Goal: Information Seeking & Learning: Learn about a topic

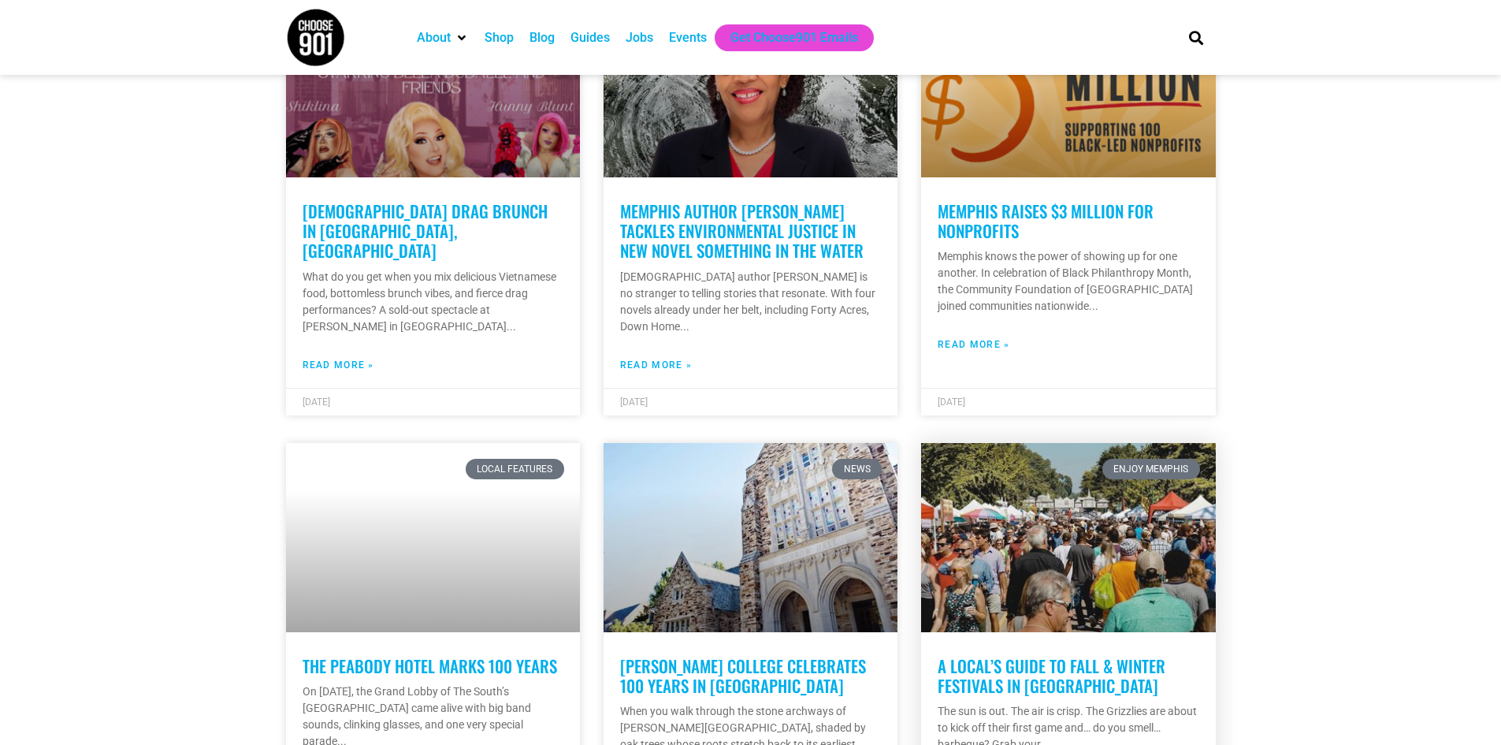
scroll to position [1182, 0]
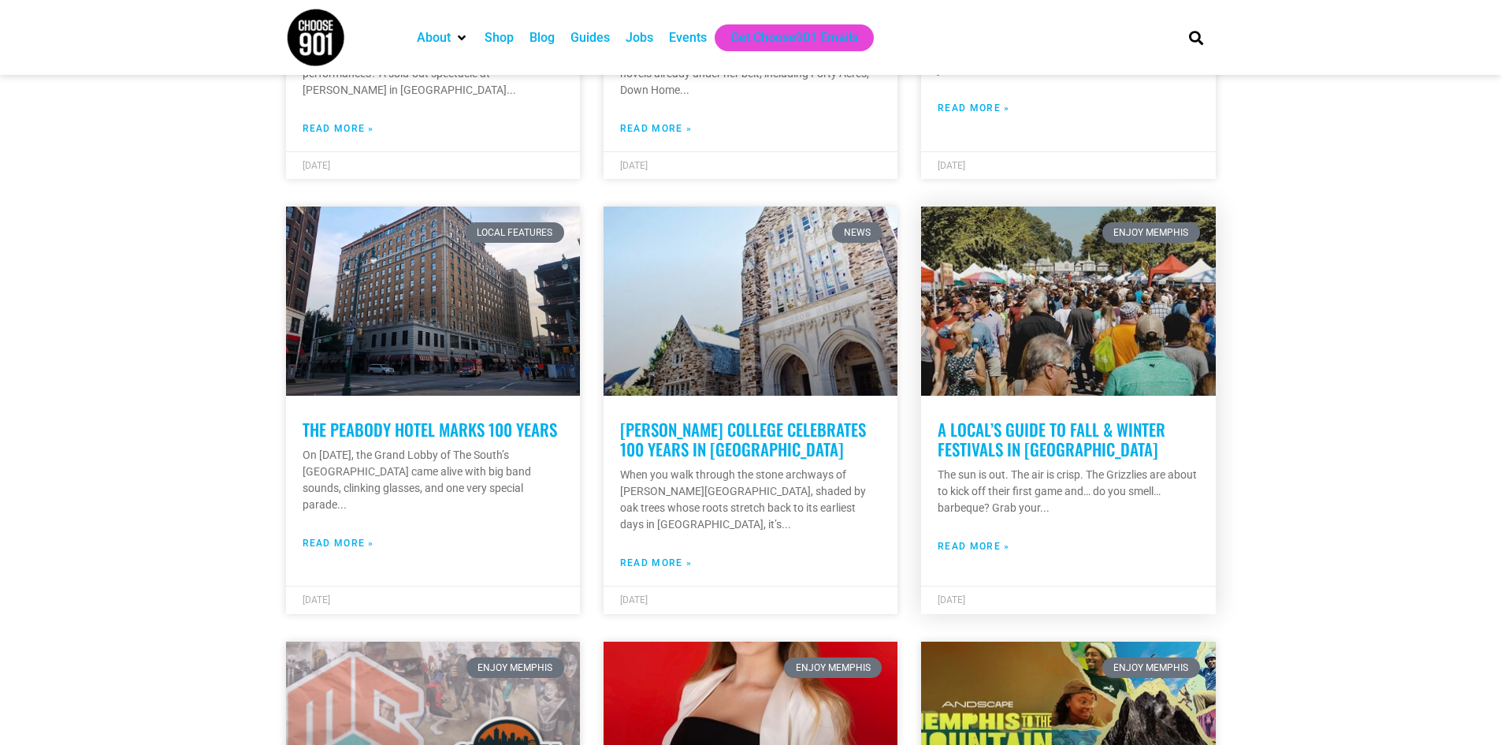
click at [1031, 422] on link "A Local’s Guide to Fall & Winter Festivals in [GEOGRAPHIC_DATA]" at bounding box center [1052, 439] width 228 height 44
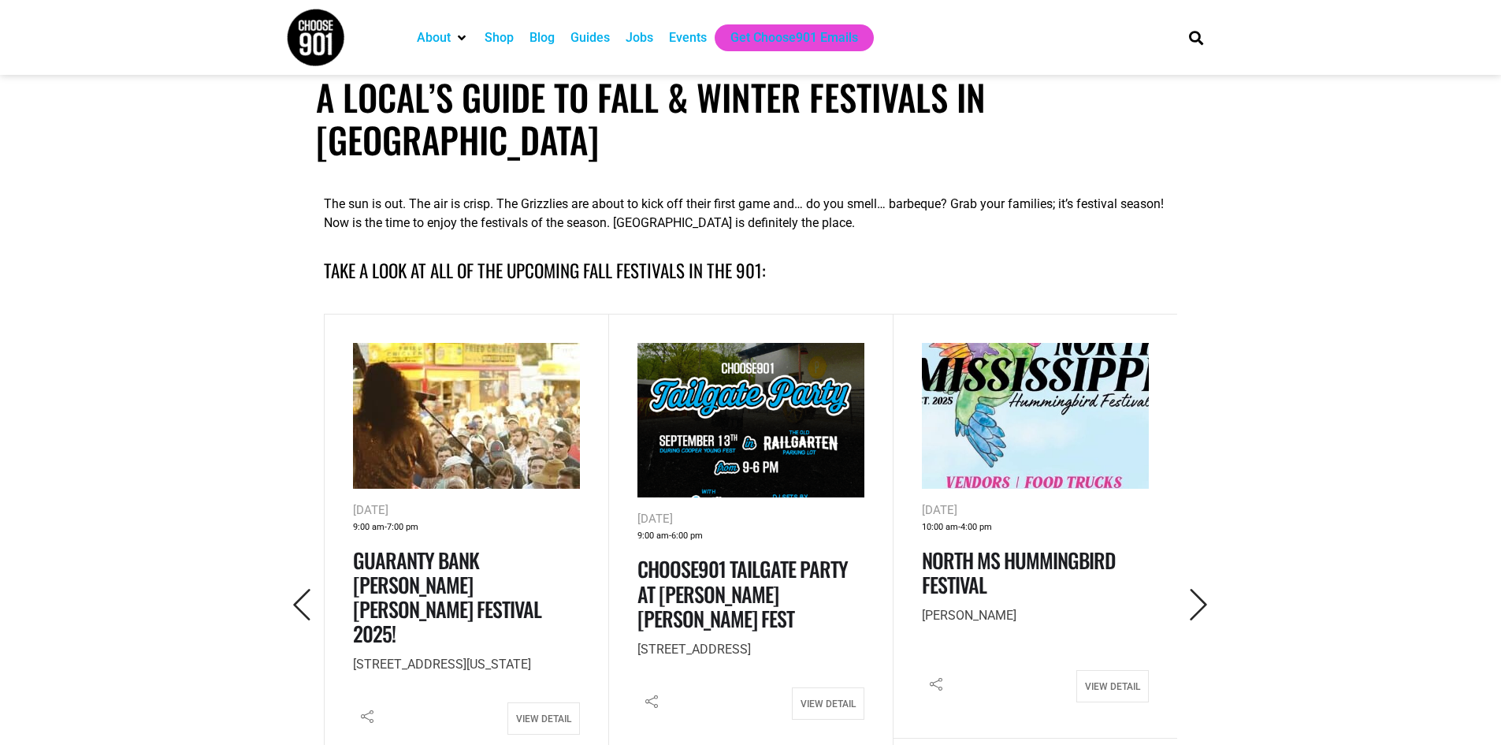
scroll to position [630, 0]
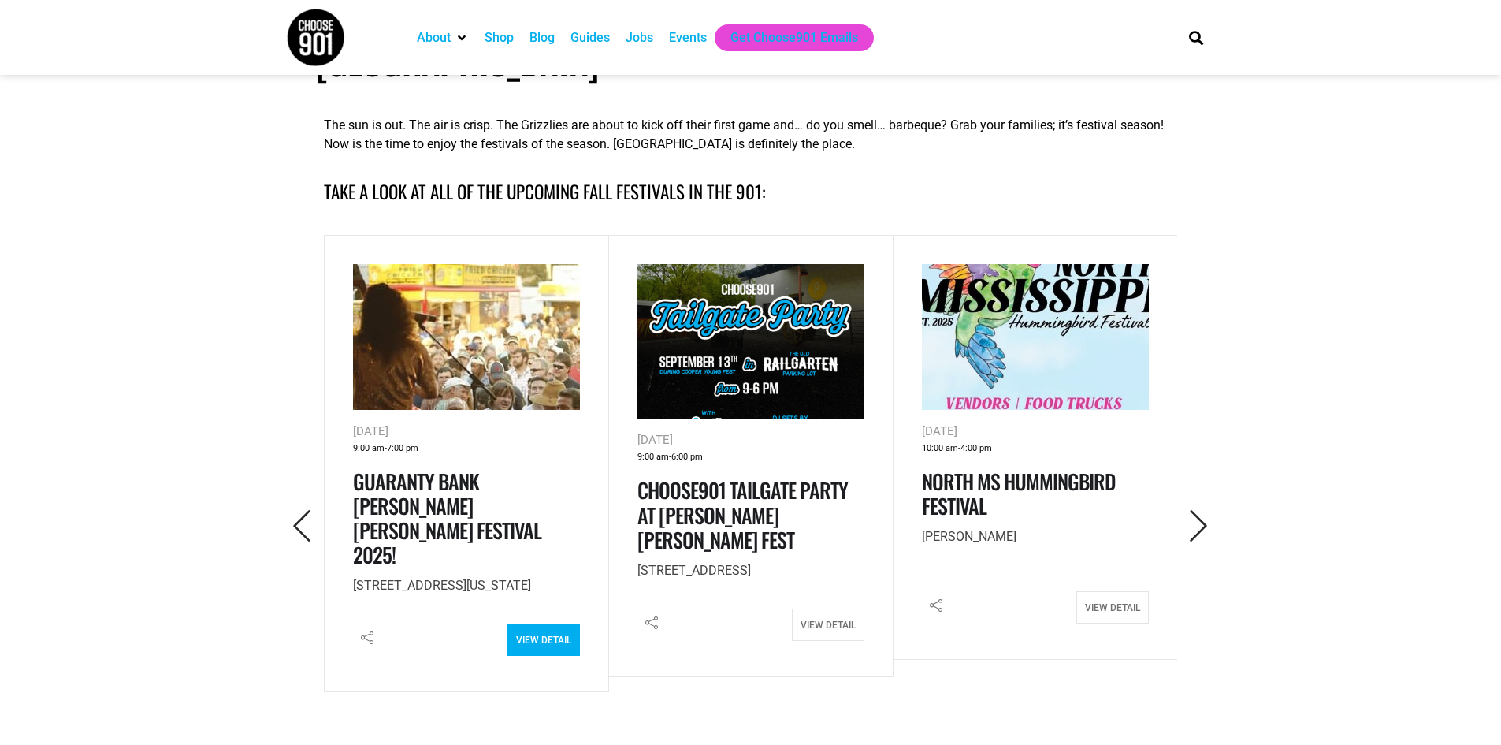
click at [533, 623] on link "View Detail" at bounding box center [543, 639] width 72 height 32
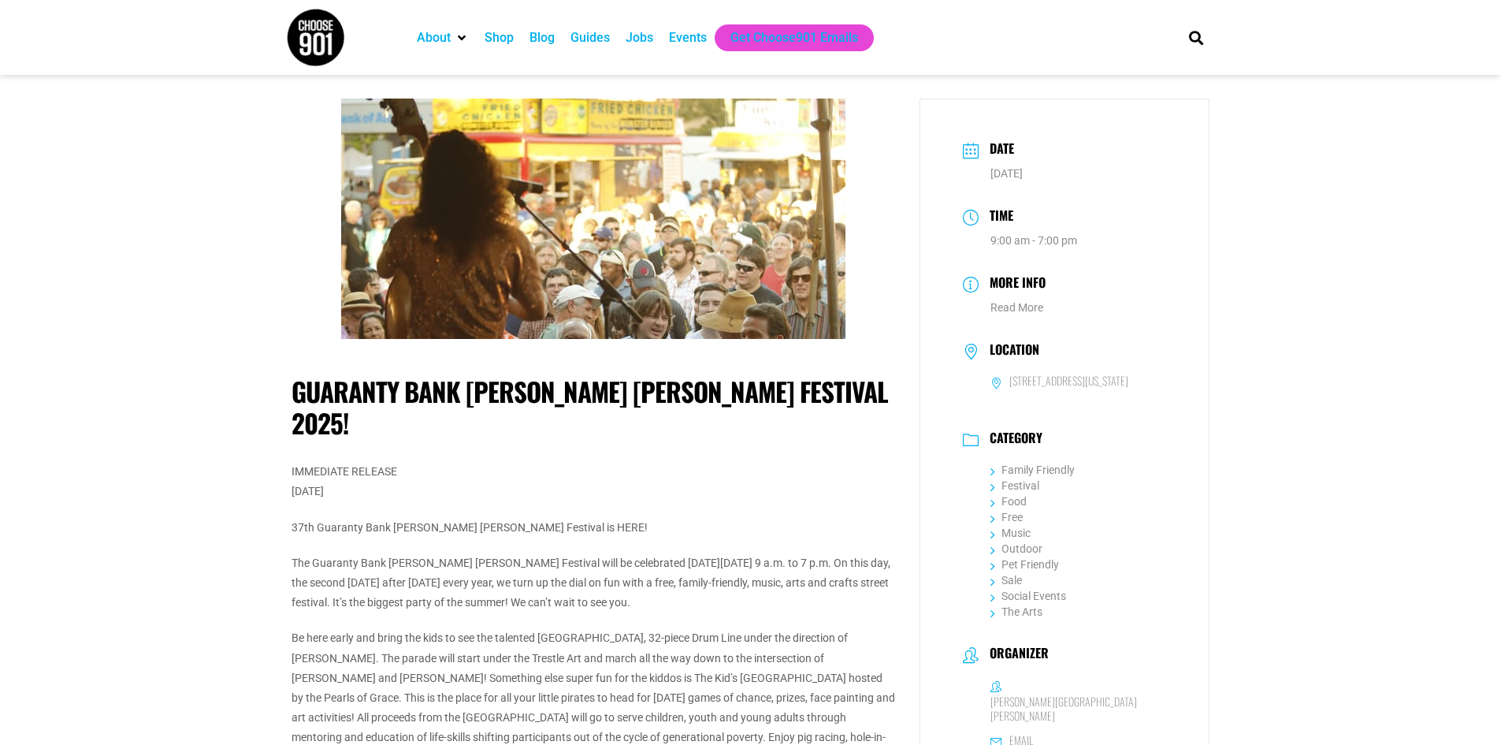
click at [1149, 172] on dd "[DATE]" at bounding box center [1065, 173] width 204 height 17
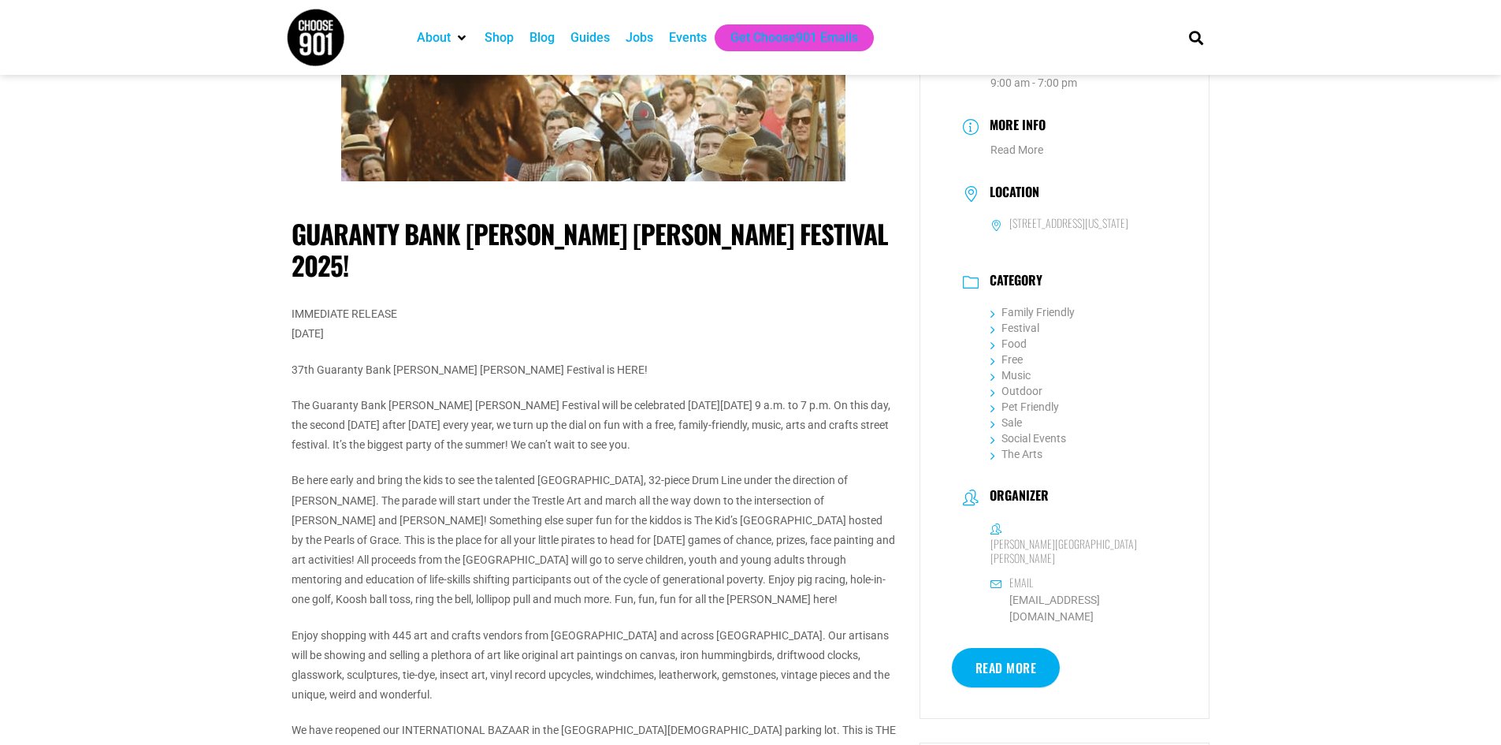
scroll to position [236, 0]
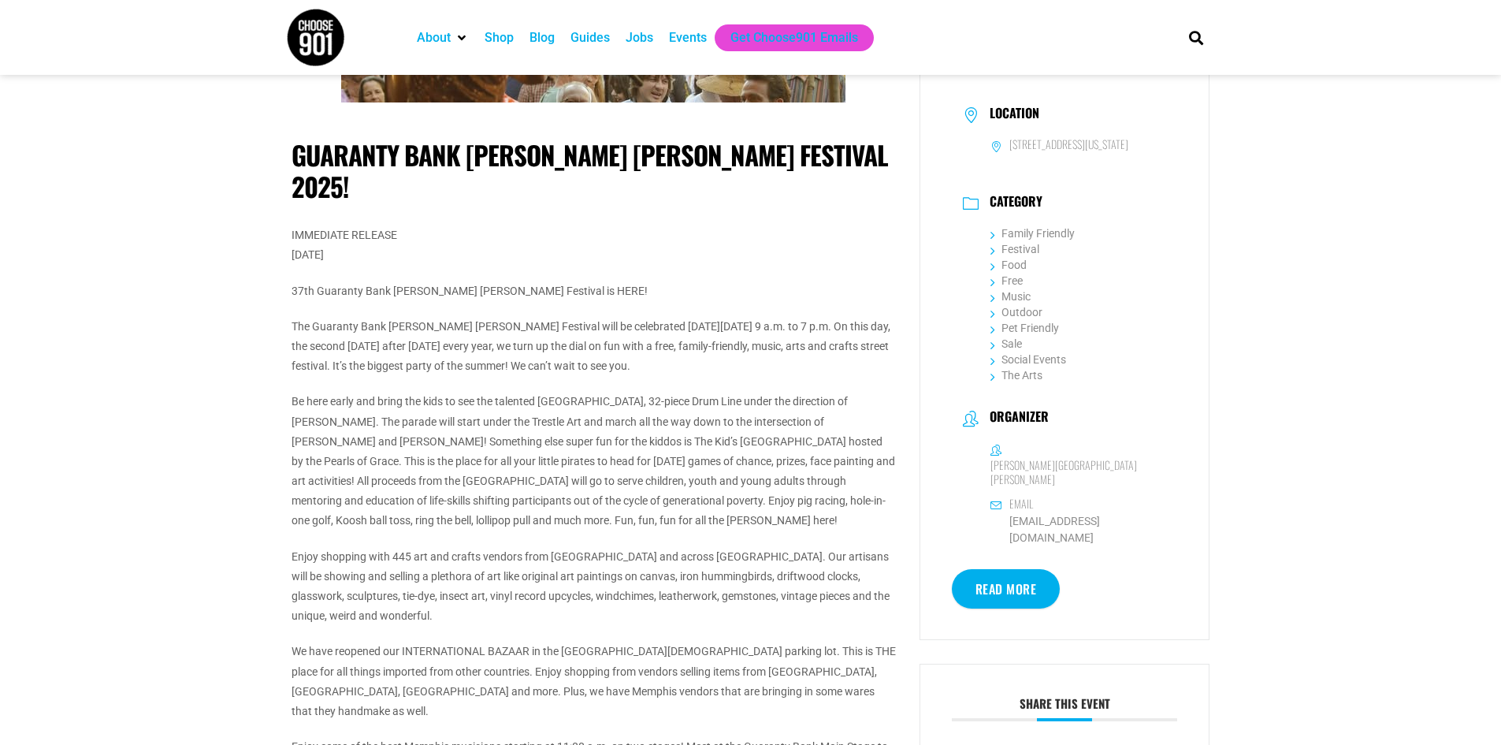
click at [1009, 578] on link "Read More" at bounding box center [1006, 588] width 109 height 39
